Goal: Task Accomplishment & Management: Use online tool/utility

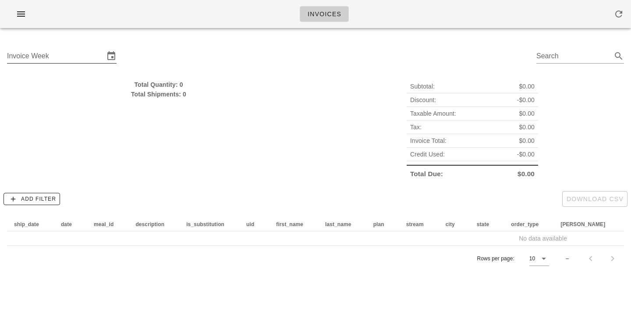
click at [78, 52] on input "Invoice Week" at bounding box center [55, 56] width 97 height 14
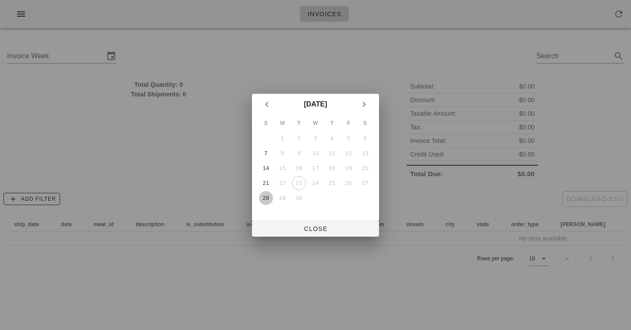
click at [264, 197] on div "28" at bounding box center [266, 198] width 14 height 6
click at [314, 221] on button "Close" at bounding box center [315, 229] width 127 height 16
type input "[DATE]"
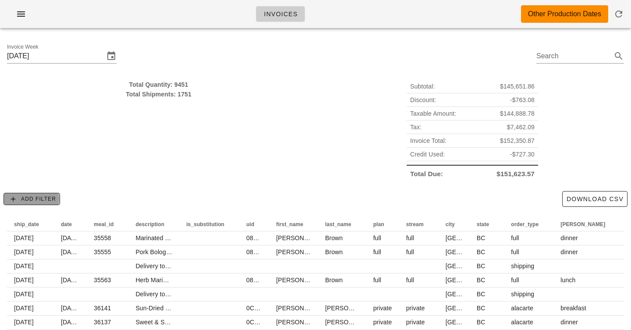
click at [43, 200] on span "Add Filter" at bounding box center [31, 199] width 49 height 8
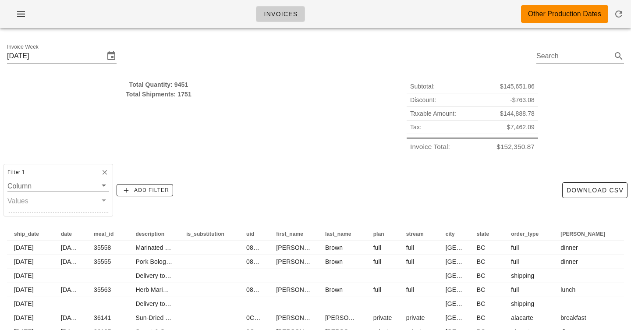
click at [64, 206] on div "Filter 1 Column Values" at bounding box center [59, 190] width 110 height 53
click at [64, 201] on div "Filter 1 Column Values" at bounding box center [59, 190] width 110 height 53
click at [64, 190] on input "Column" at bounding box center [51, 185] width 89 height 11
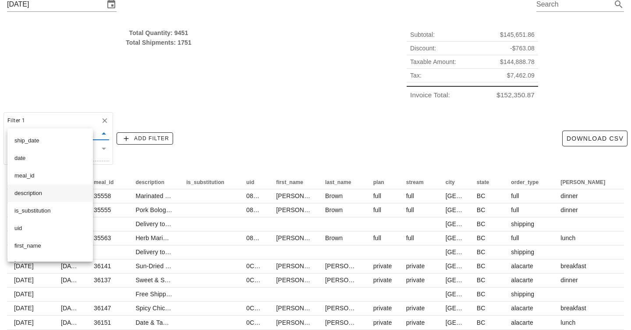
scroll to position [6, 0]
click at [57, 191] on div "description" at bounding box center [49, 187] width 71 height 14
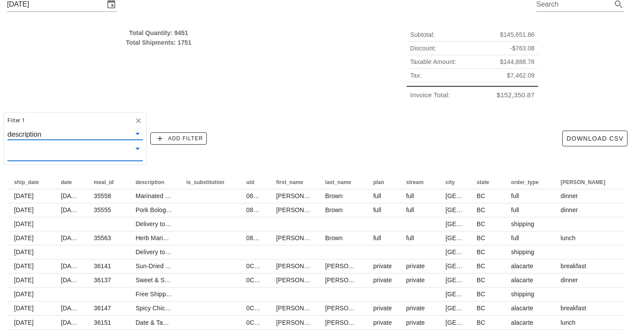
click at [57, 155] on input "text" at bounding box center [67, 151] width 121 height 11
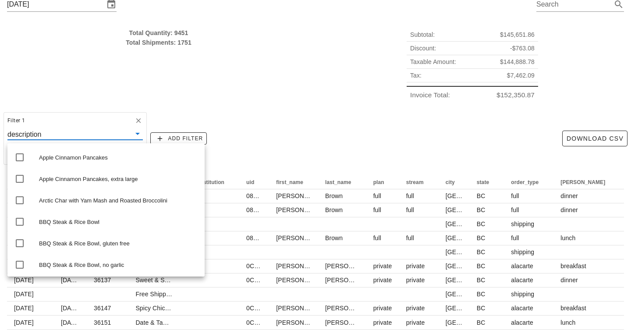
click at [61, 128] on input "text" at bounding box center [87, 133] width 88 height 11
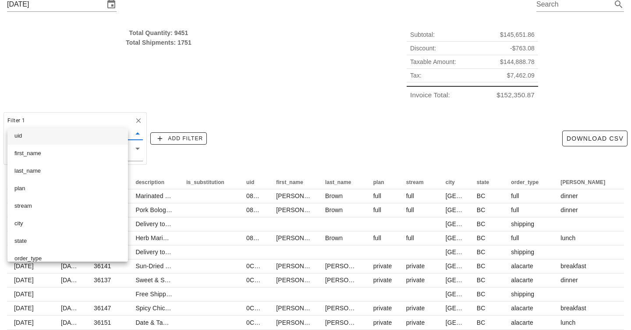
scroll to position [93, 0]
click at [47, 243] on div "state" at bounding box center [67, 240] width 107 height 7
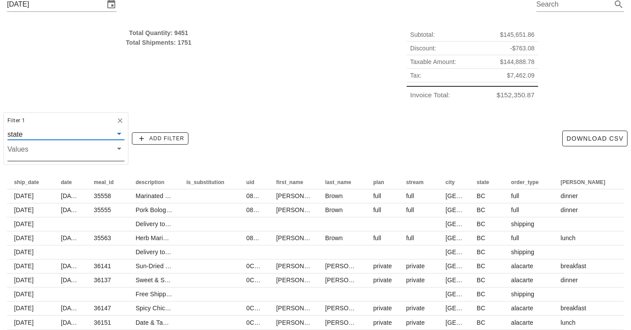
click at [73, 160] on div at bounding box center [58, 152] width 103 height 18
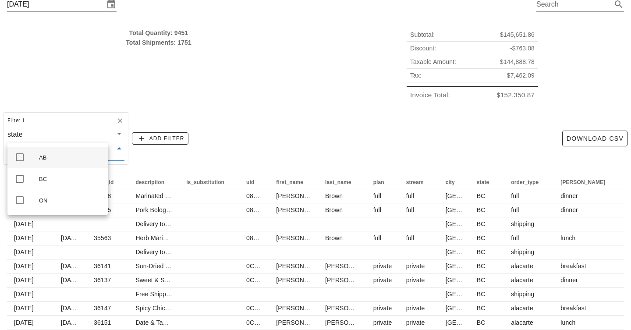
click at [49, 157] on div "AB" at bounding box center [70, 157] width 62 height 7
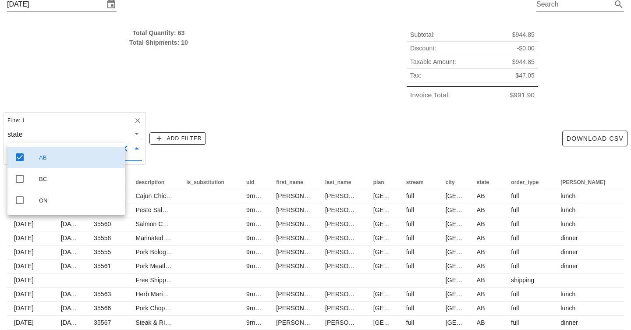
click at [243, 110] on div "Filter 1 state AB Add Filter Download CSV" at bounding box center [315, 139] width 631 height 60
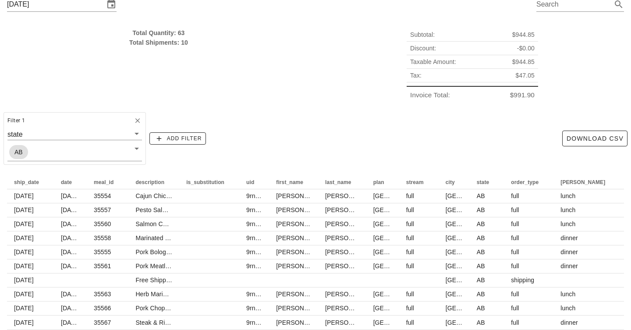
scroll to position [84, 0]
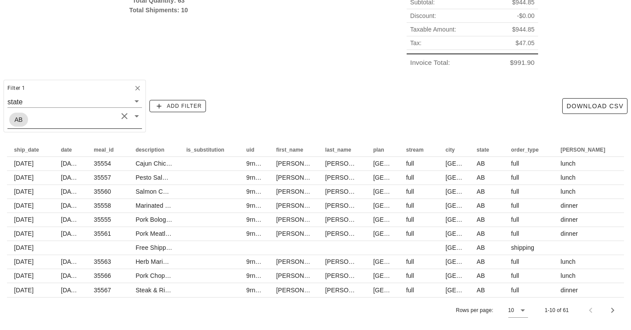
click at [72, 116] on input "text" at bounding box center [74, 119] width 88 height 11
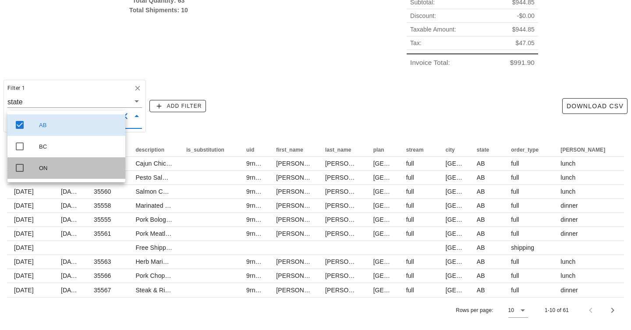
click at [41, 169] on div "ON" at bounding box center [78, 168] width 79 height 7
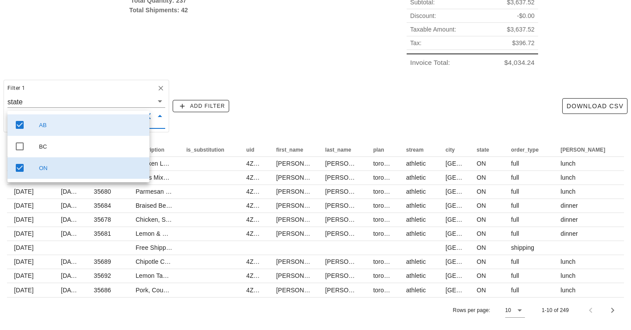
click at [44, 129] on div "AB" at bounding box center [90, 125] width 103 height 14
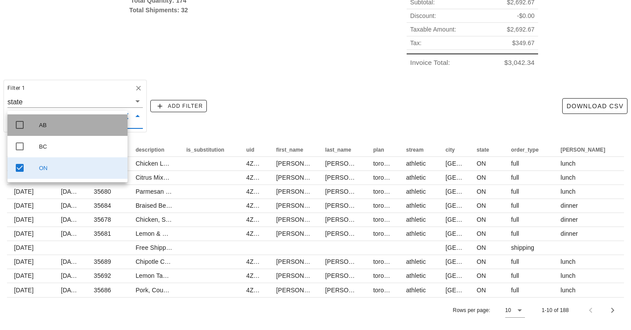
click at [44, 129] on div "AB" at bounding box center [80, 125] width 82 height 14
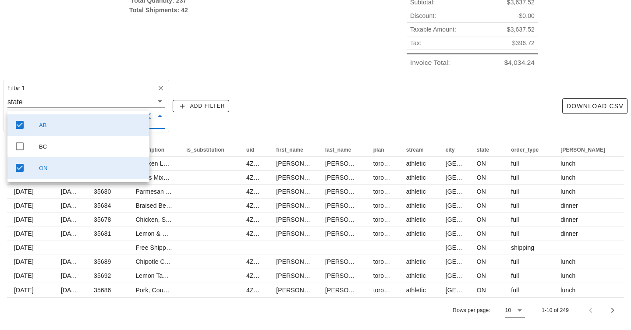
click at [44, 129] on div "AB" at bounding box center [90, 125] width 103 height 14
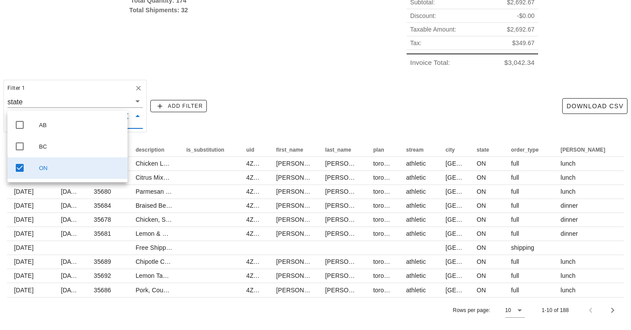
click at [174, 68] on div "Total Quantity: 174 Total Shipments: 32" at bounding box center [159, 32] width 314 height 84
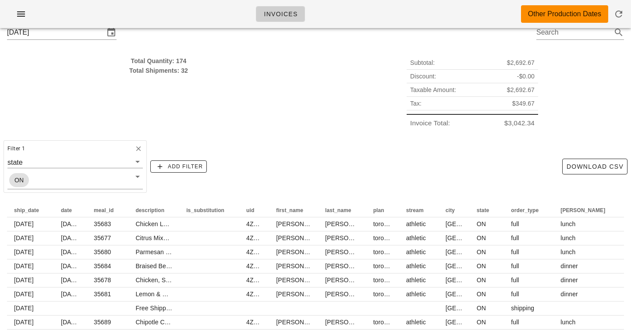
scroll to position [23, 0]
click at [181, 71] on div "Total Shipments: 32" at bounding box center [158, 71] width 303 height 10
click at [215, 77] on div "Total Quantity: 174 Total Shipments: 32" at bounding box center [159, 93] width 314 height 84
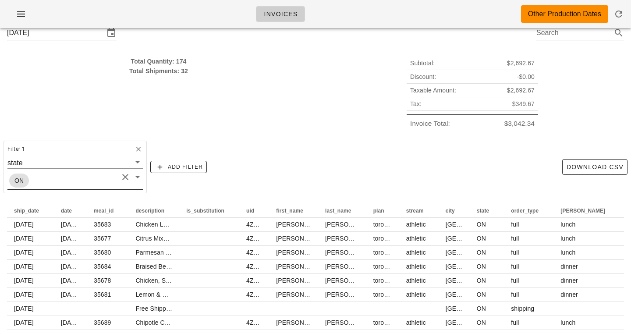
click at [120, 176] on button "Clear Values" at bounding box center [125, 177] width 11 height 11
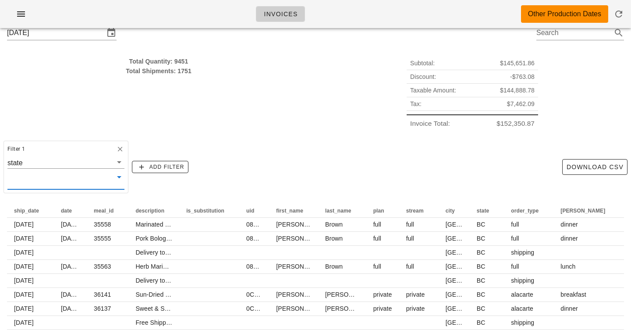
click at [114, 180] on icon at bounding box center [119, 177] width 11 height 11
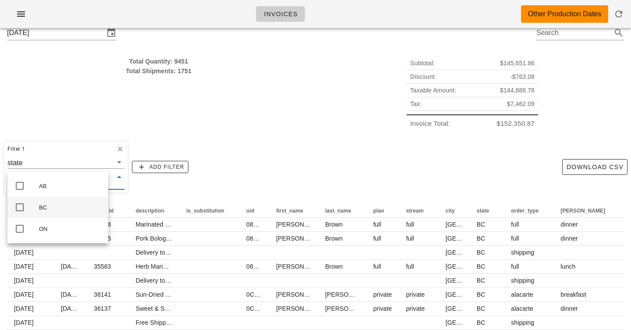
click at [37, 205] on div "BC" at bounding box center [57, 207] width 101 height 21
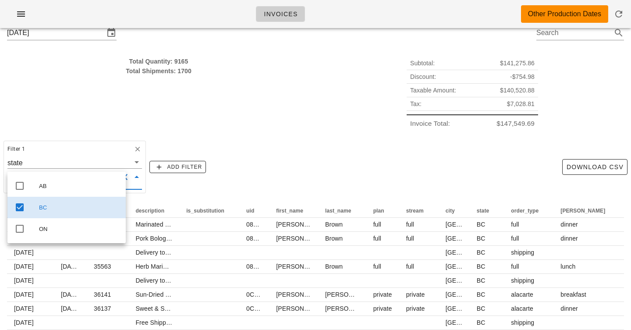
click at [82, 211] on div "BC" at bounding box center [79, 207] width 80 height 7
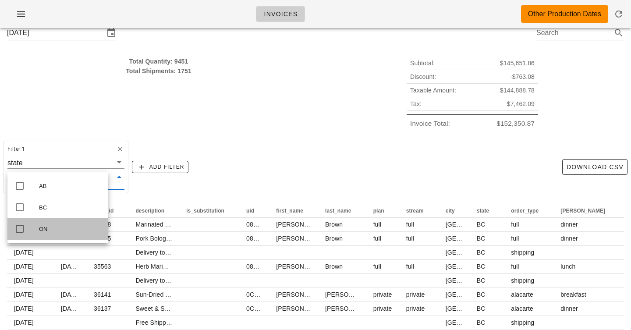
click at [82, 231] on div "ON" at bounding box center [70, 229] width 62 height 7
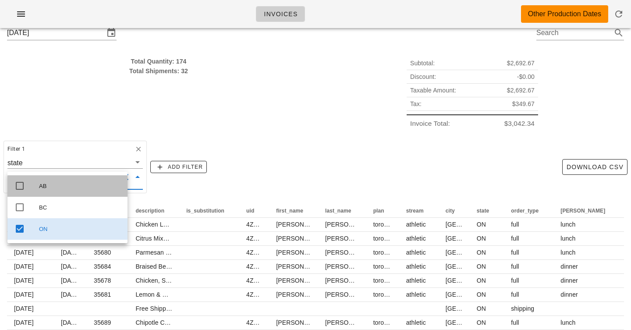
click at [71, 183] on div "AB" at bounding box center [80, 186] width 82 height 7
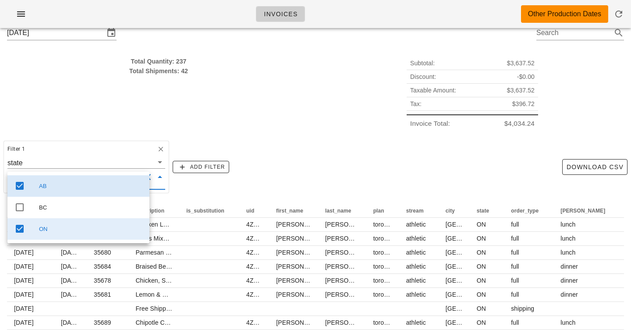
click at [139, 89] on div "Total Quantity: 237 Total Shipments: 42" at bounding box center [159, 93] width 314 height 84
